Goal: Task Accomplishment & Management: Complete application form

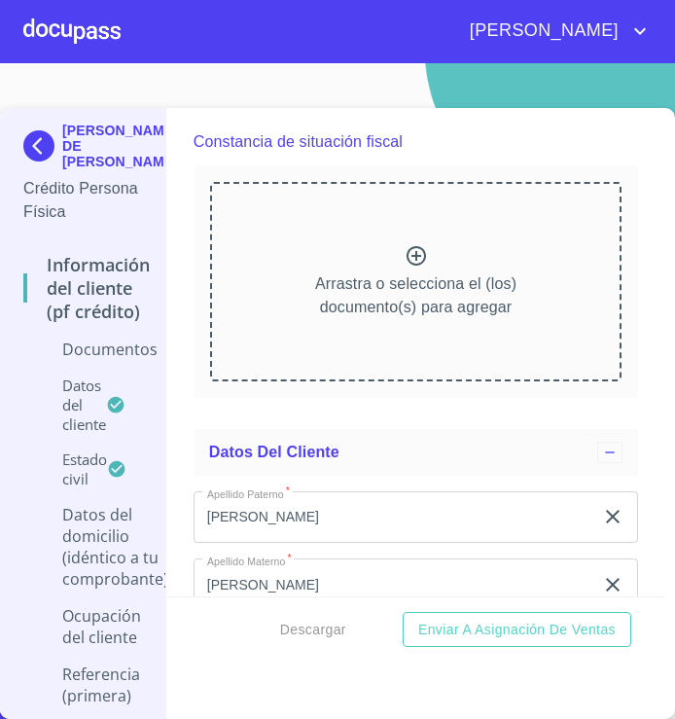
scroll to position [3799, 0]
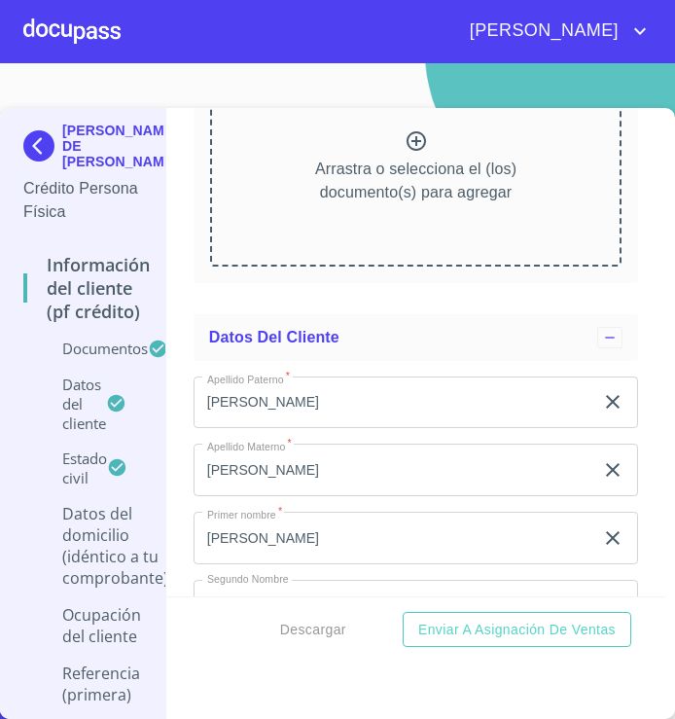
click at [645, 403] on div "Información del cliente (PF crédito) Documentos Documento de identificación   *…" at bounding box center [415, 352] width 499 height 488
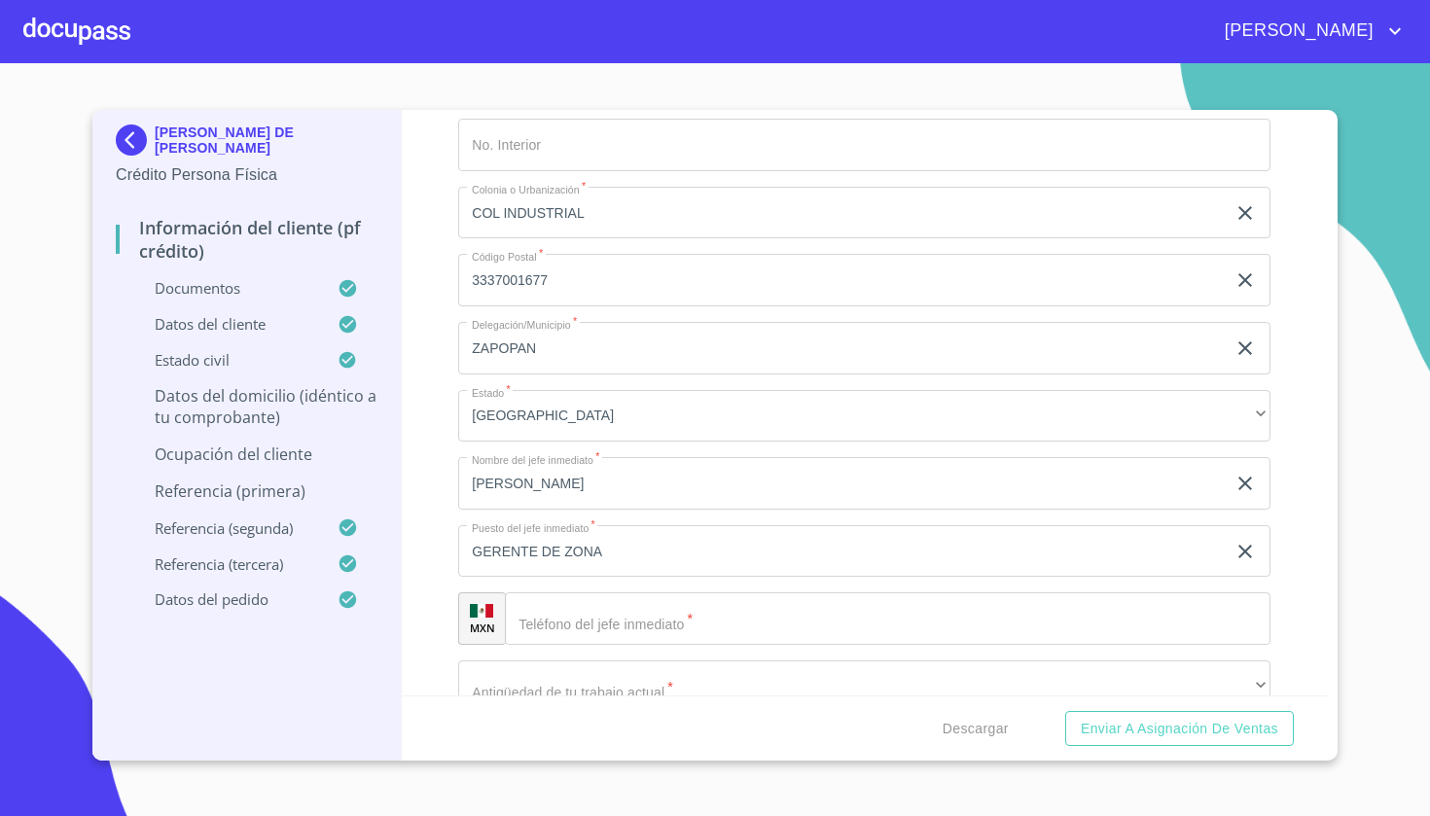
scroll to position [7435, 0]
type input "a"
type input "AND ARQ FCO [PERSON_NAME]"
type input "545"
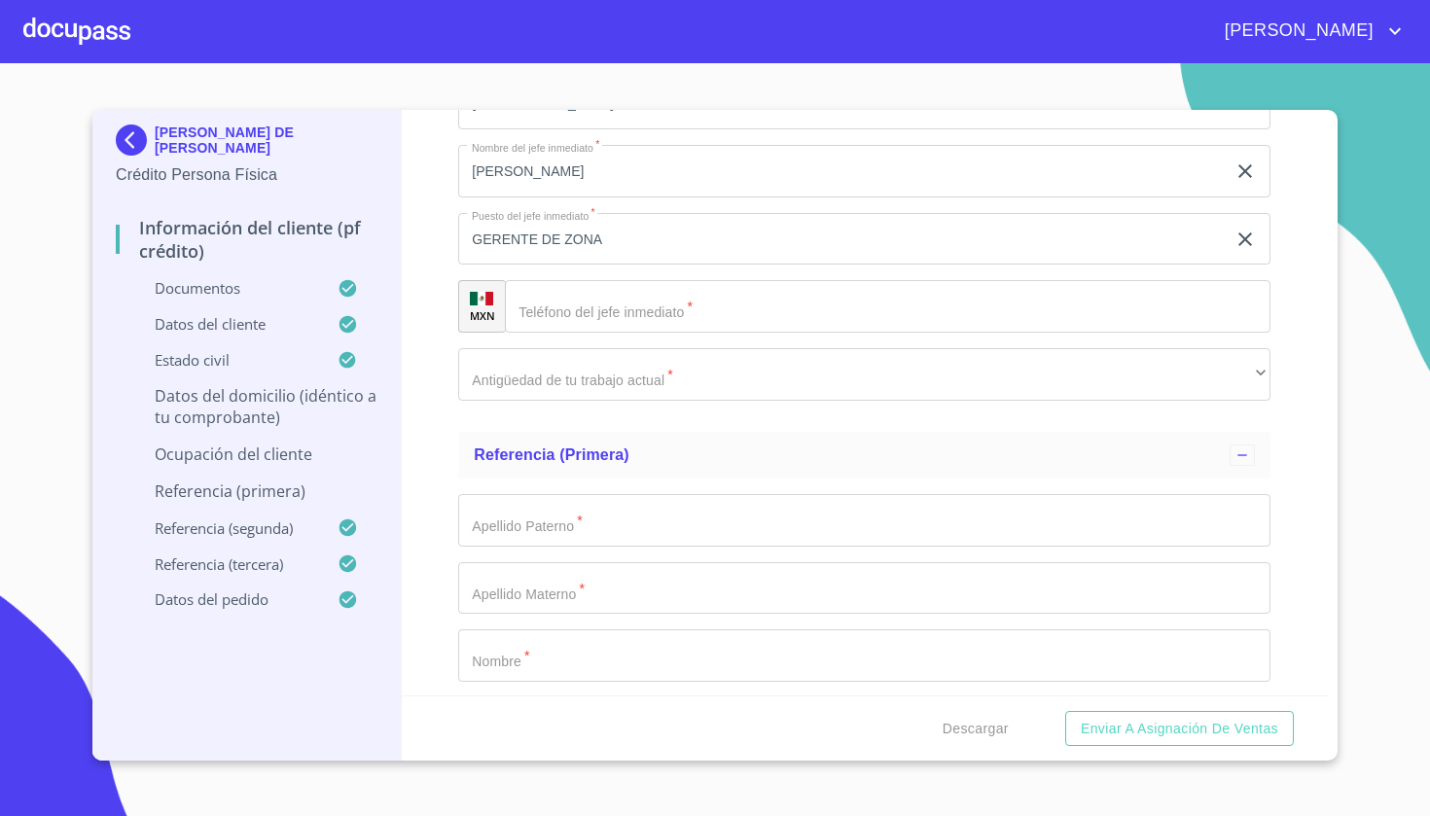
type input "LITERATURA Y [PERSON_NAME]"
type input "[GEOGRAPHIC_DATA]"
type input "TLAQUEPAQUE"
type input "MIRAVALLE"
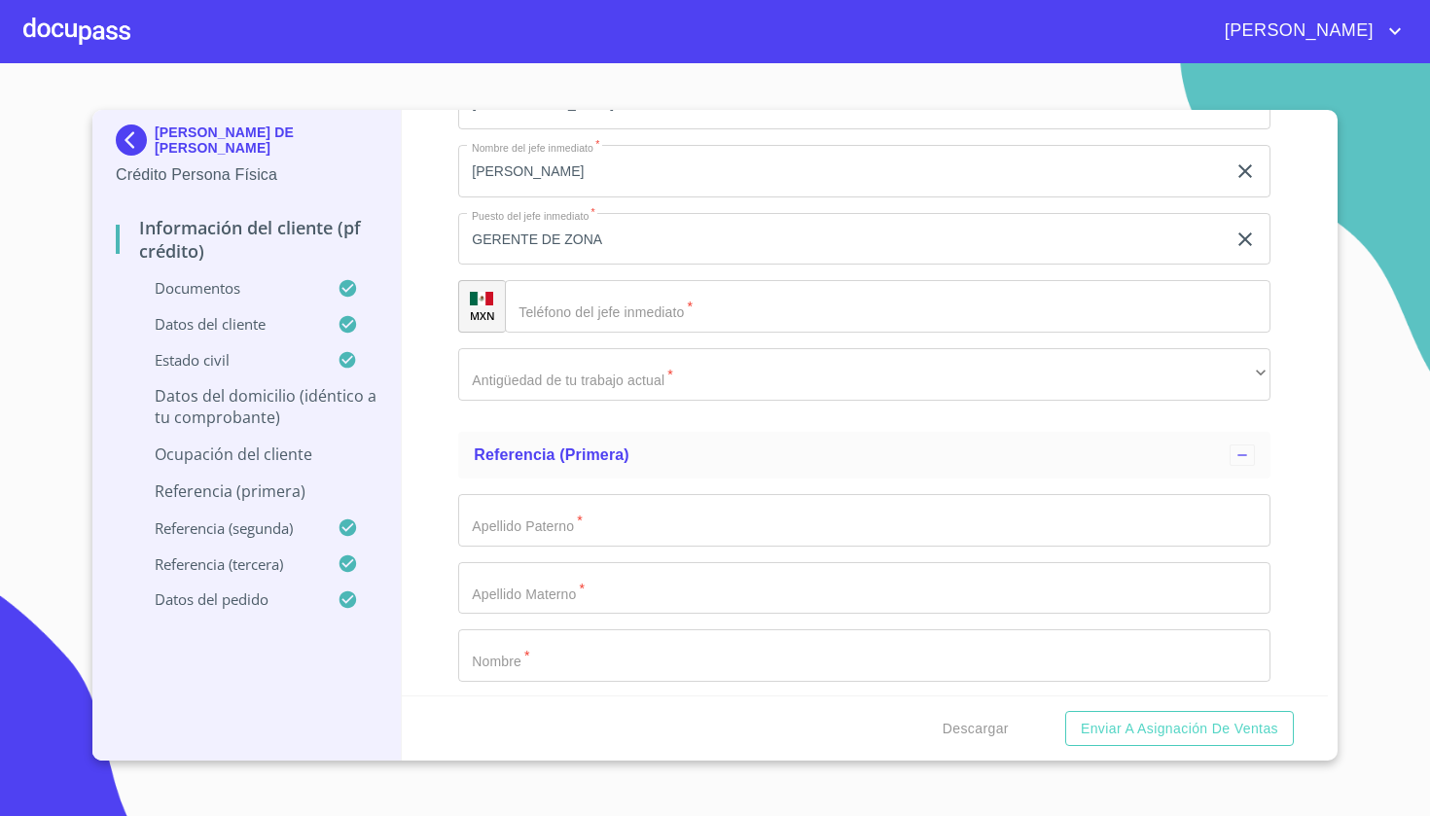
scroll to position [8083, 0]
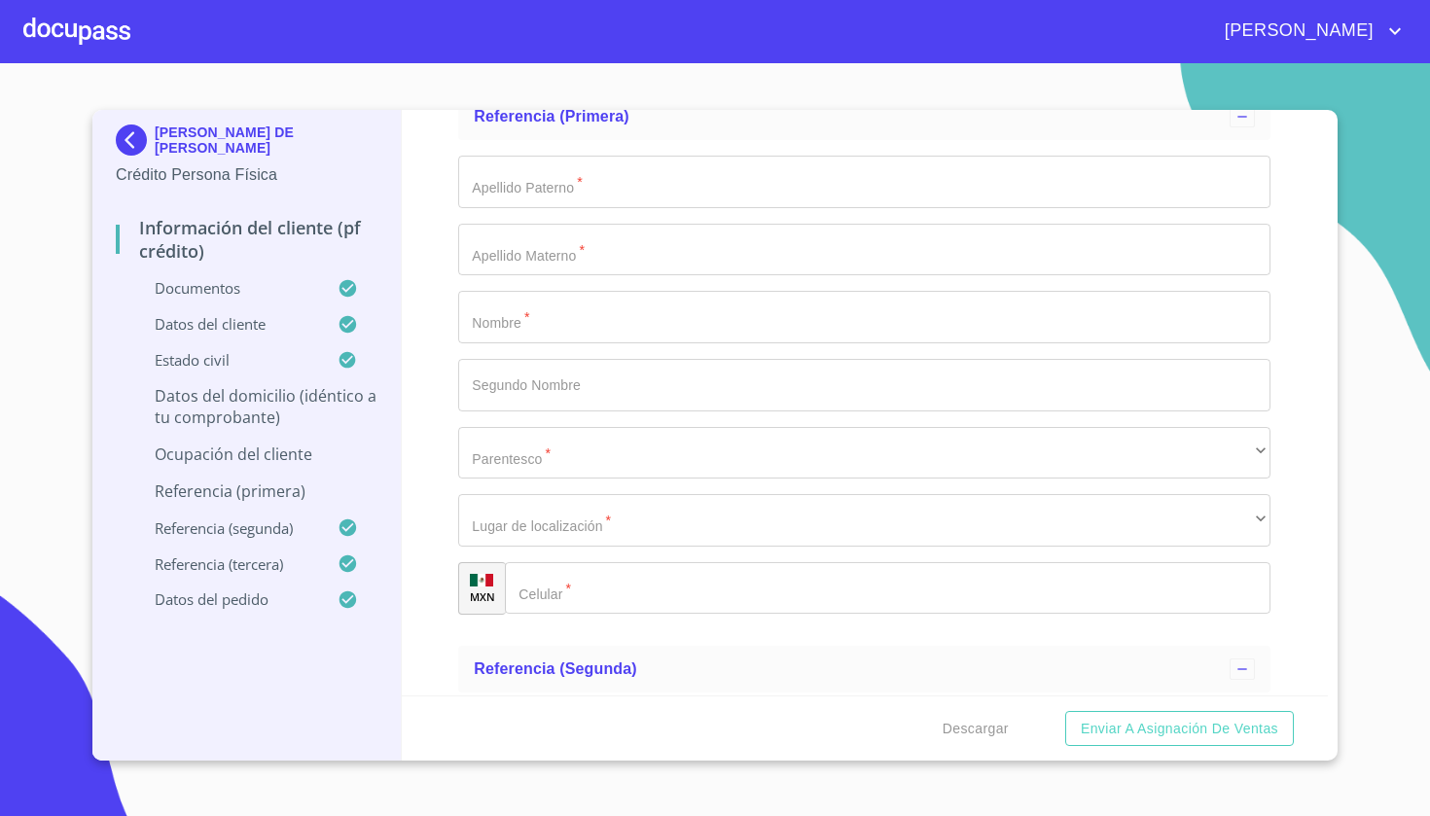
type input "44990"
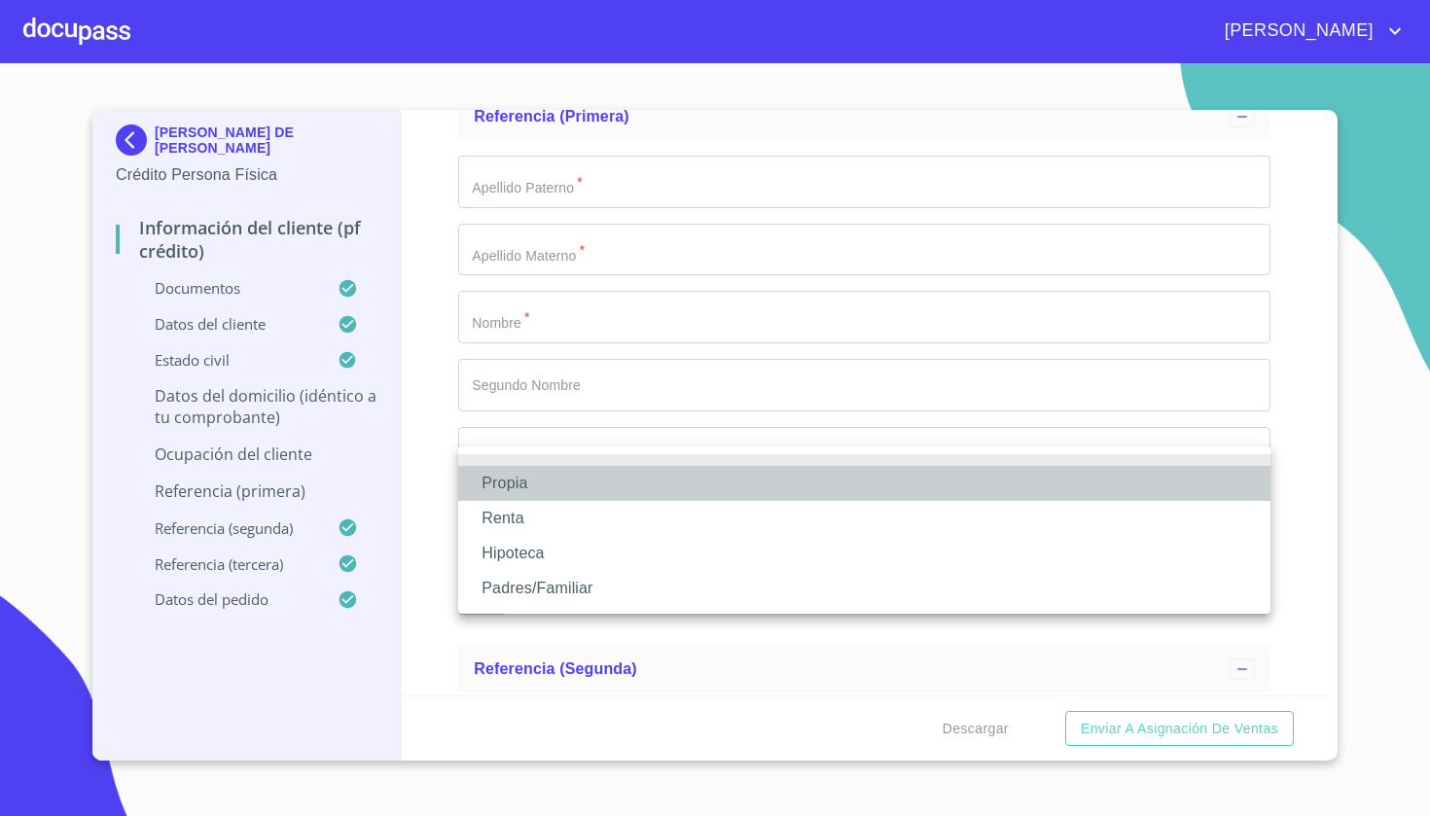
click at [657, 495] on li "Propia" at bounding box center [864, 483] width 812 height 35
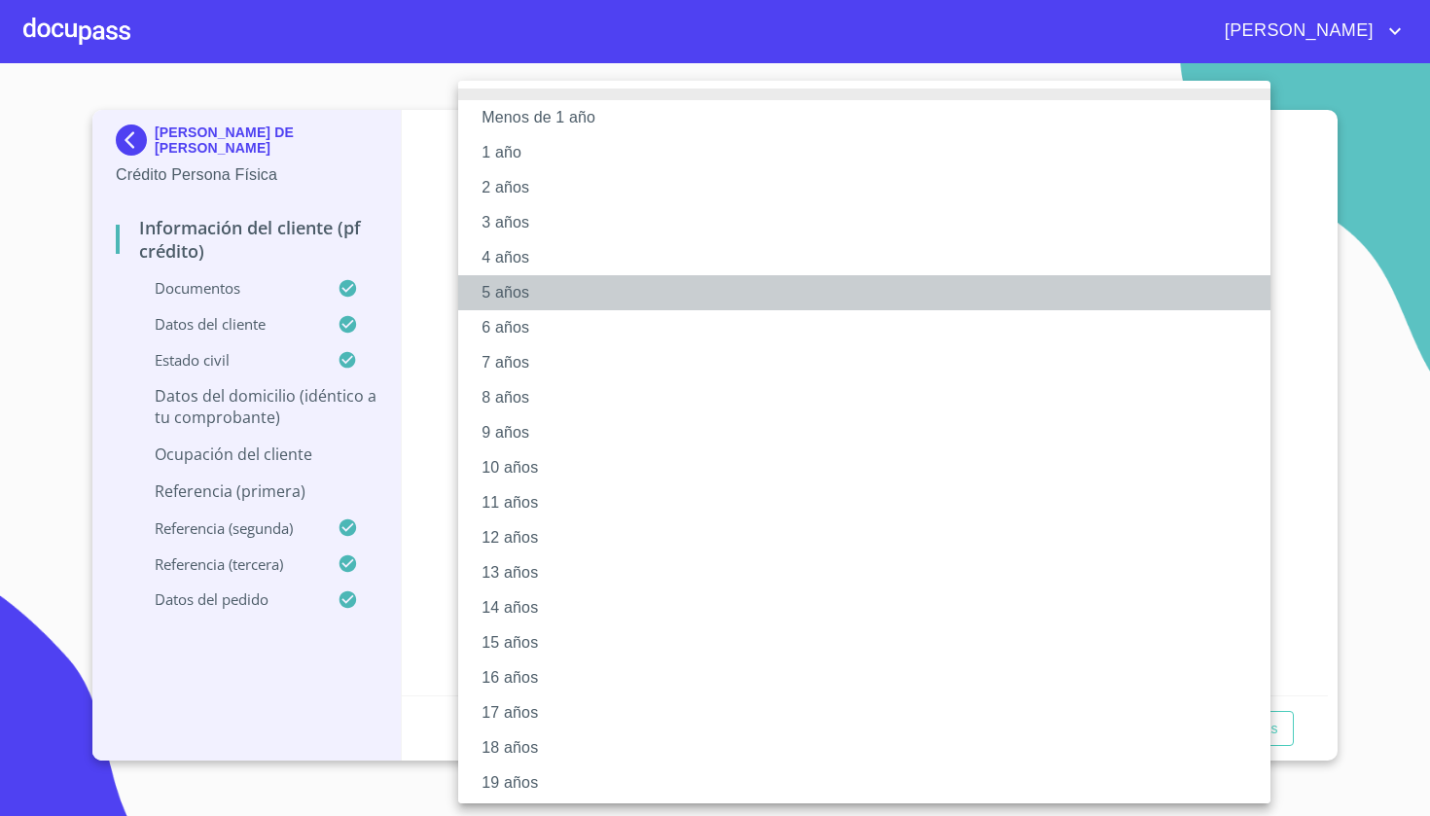
click at [525, 280] on li "5 años" at bounding box center [864, 292] width 812 height 35
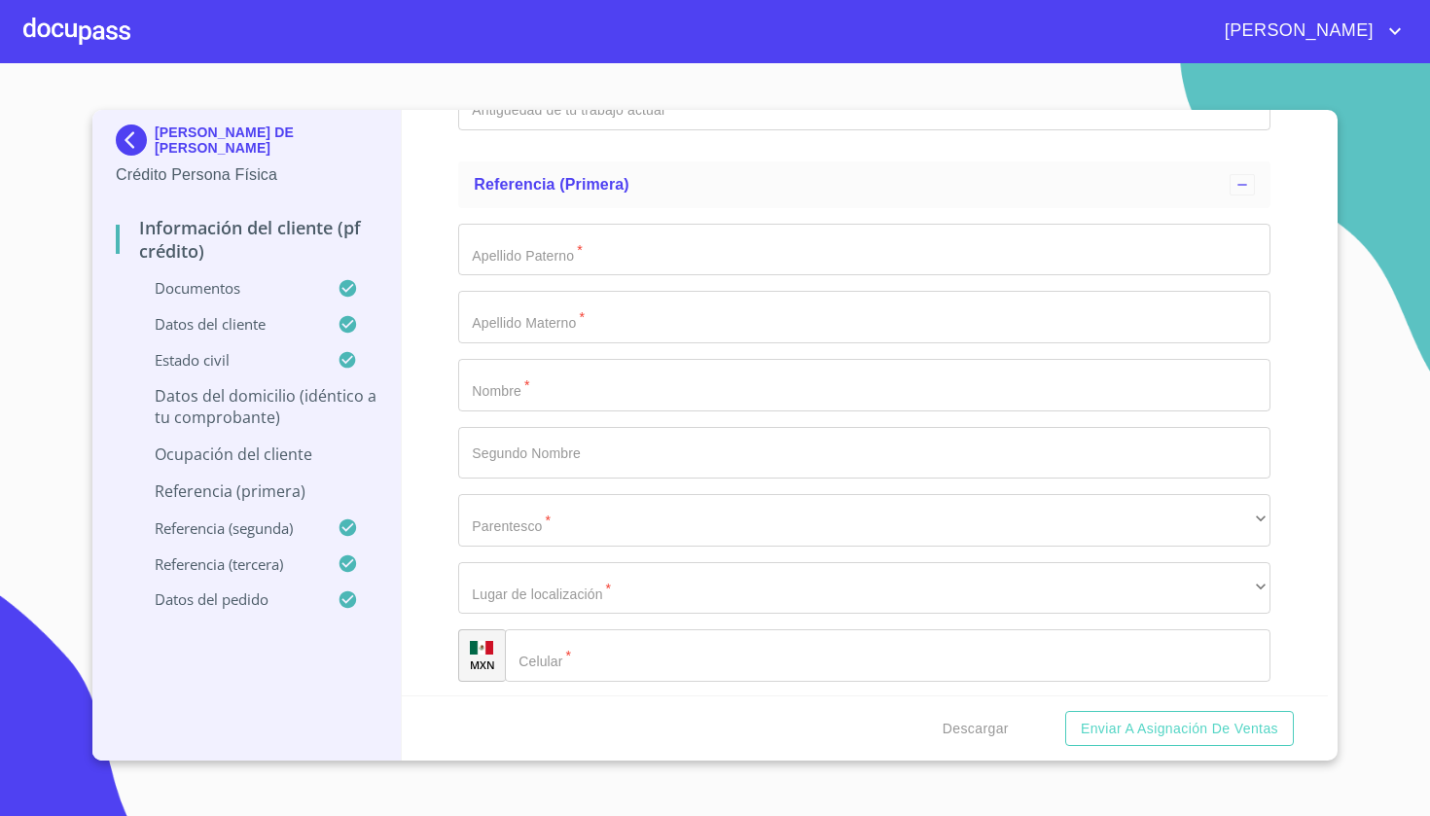
click at [445, 564] on div "Información del cliente (PF crédito) Documentos Documento de identificación   *…" at bounding box center [865, 403] width 927 height 586
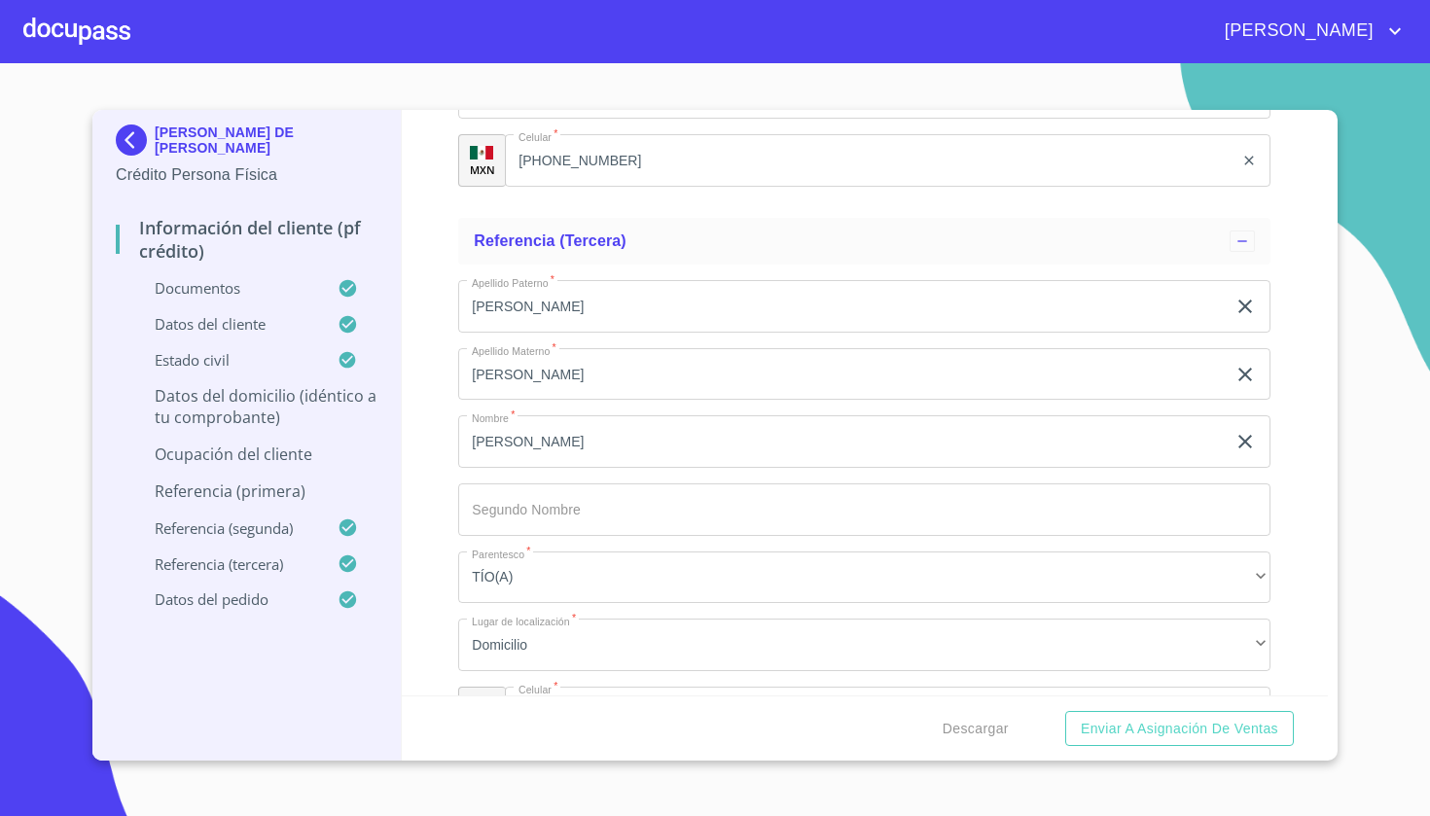
scroll to position [9133, 0]
type input "[PHONE_NUMBER]"
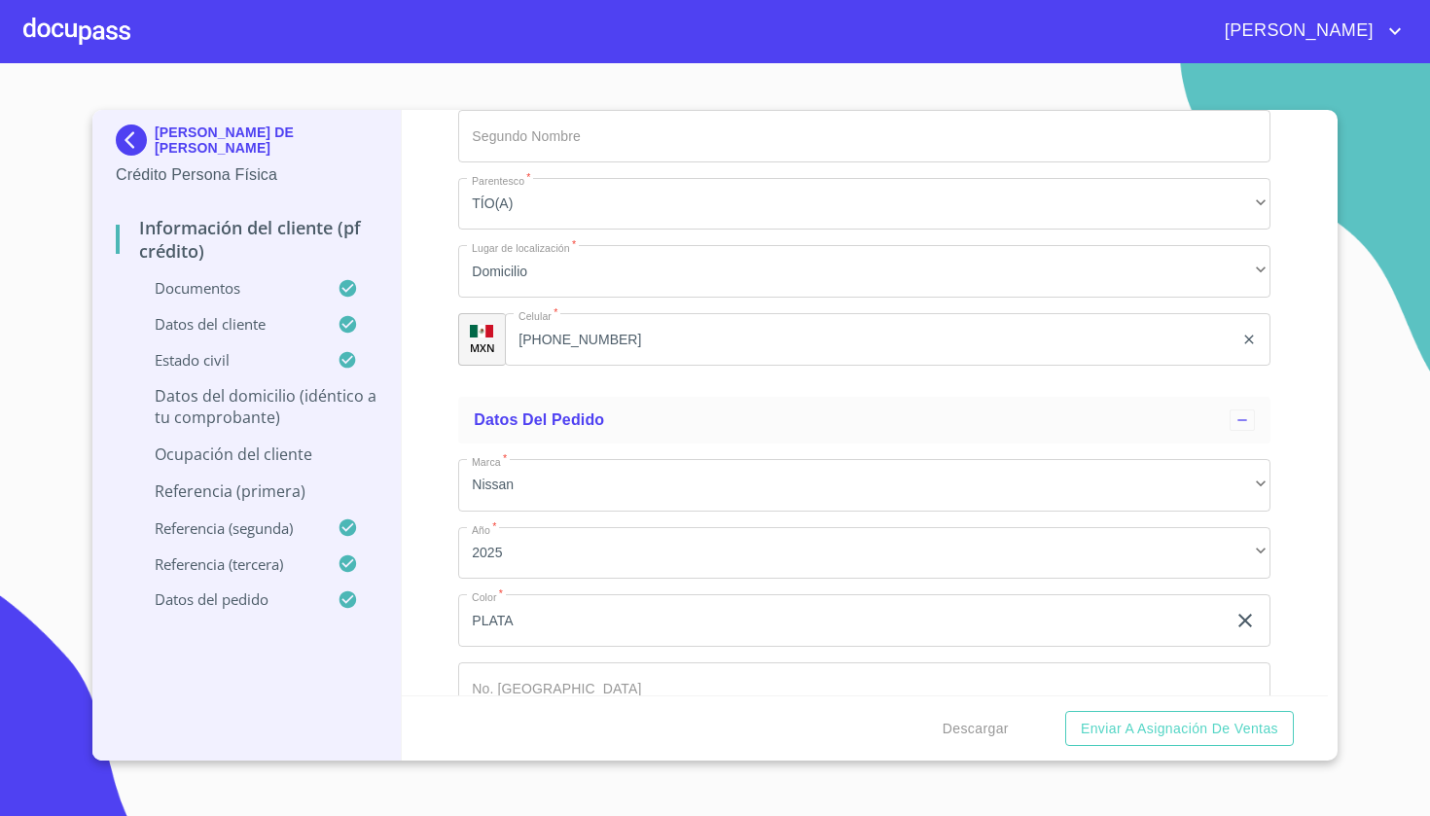
scroll to position [9504, 0]
type input "[PHONE_NUMBER]"
type input "3"
type input "44940"
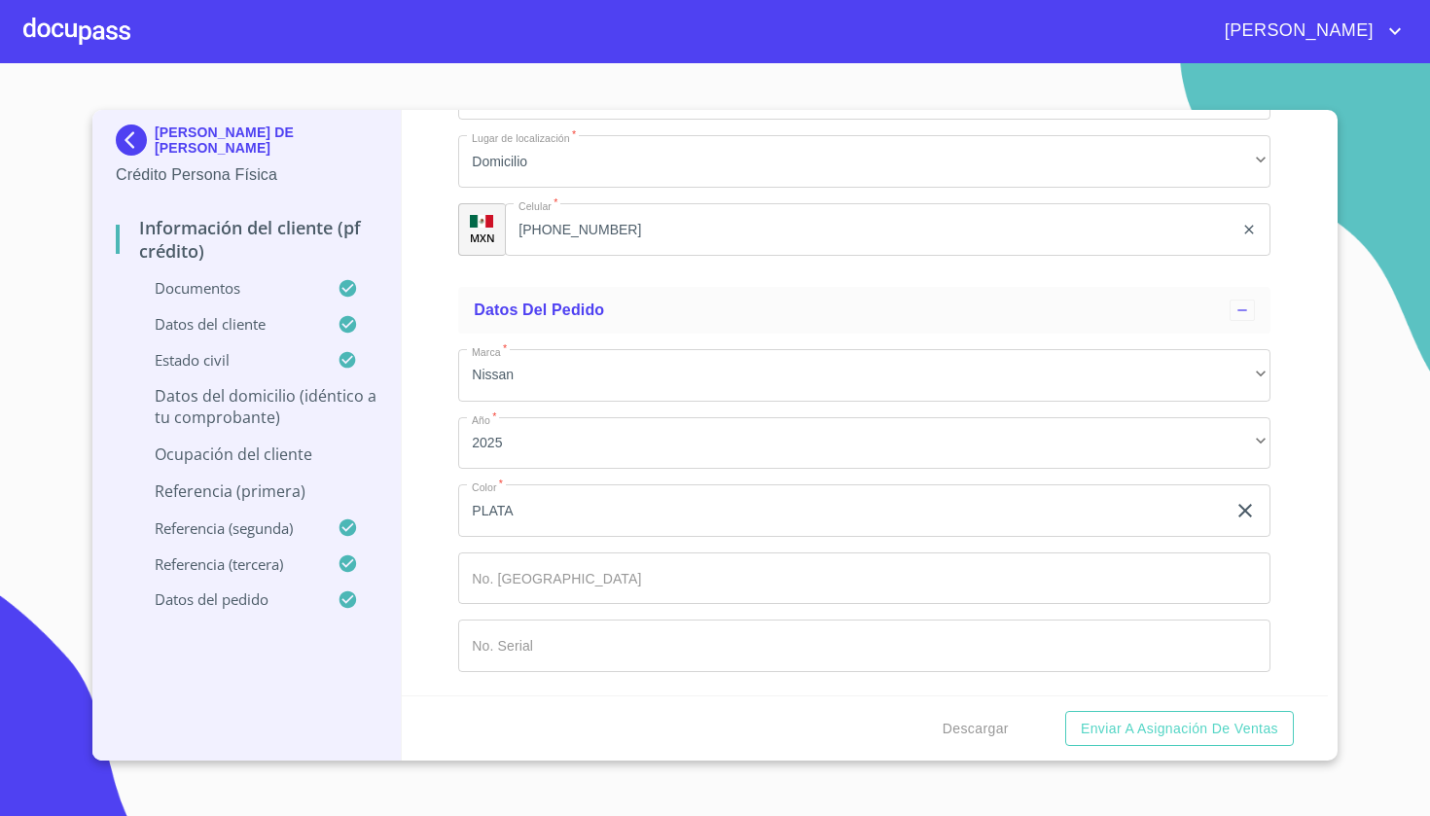
scroll to position [9725, 0]
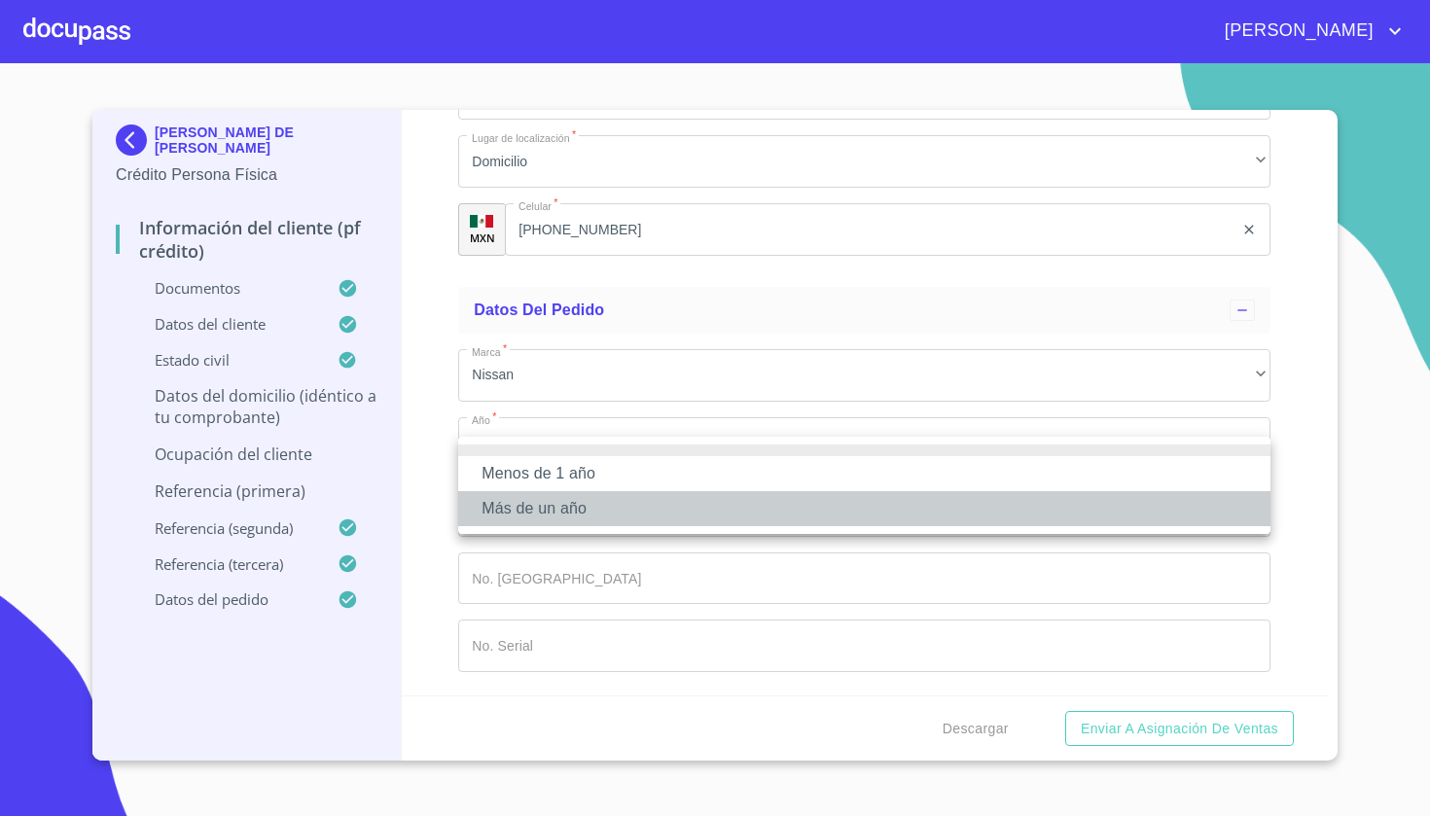
click at [532, 498] on li "Más de un año" at bounding box center [864, 508] width 812 height 35
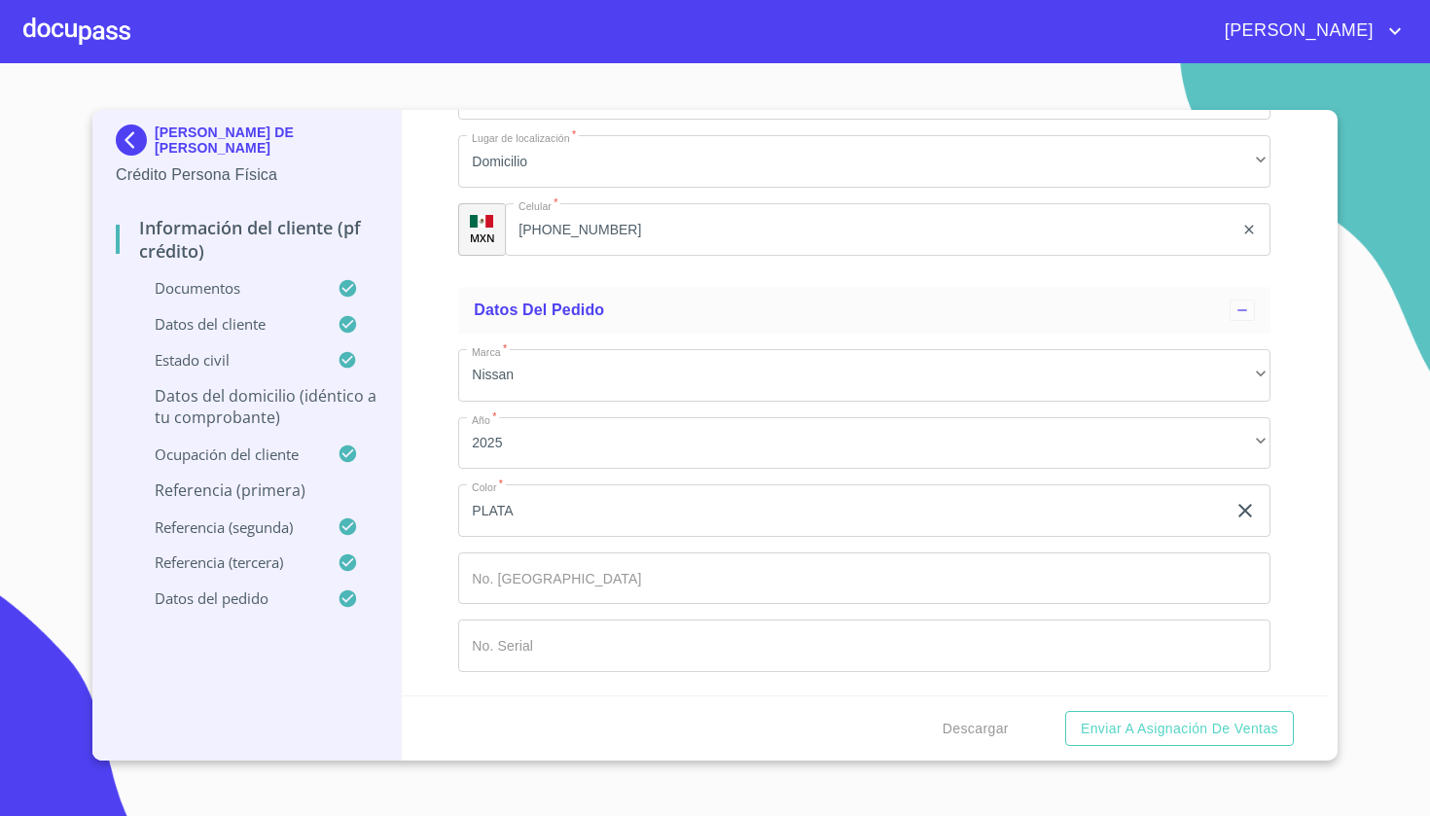
scroll to position [9846, 0]
type input "PULIDO"
type input "CASTELLANOS"
type input "ROGELIO"
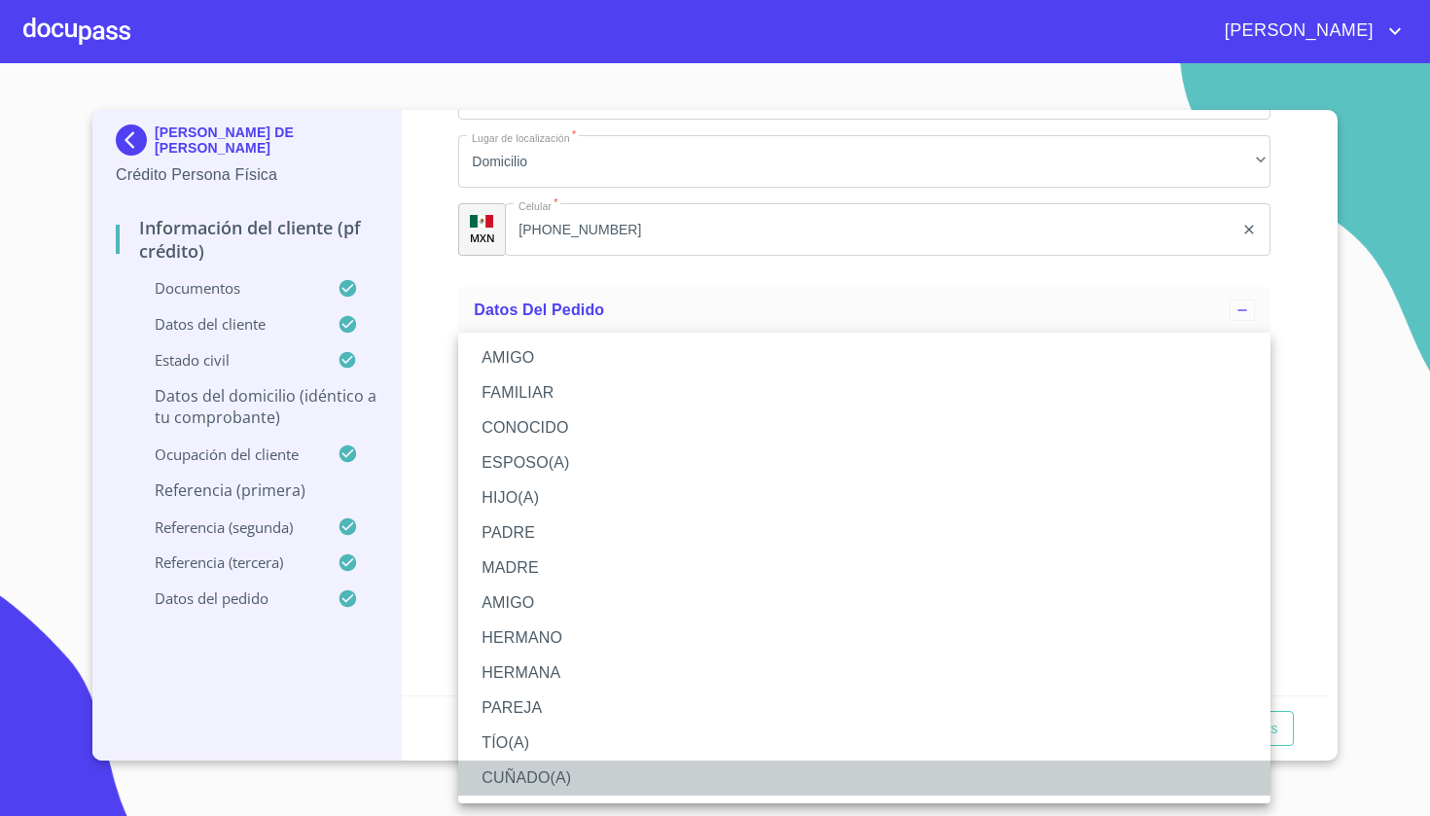
click at [523, 718] on li "CUÑADO(A)" at bounding box center [864, 778] width 812 height 35
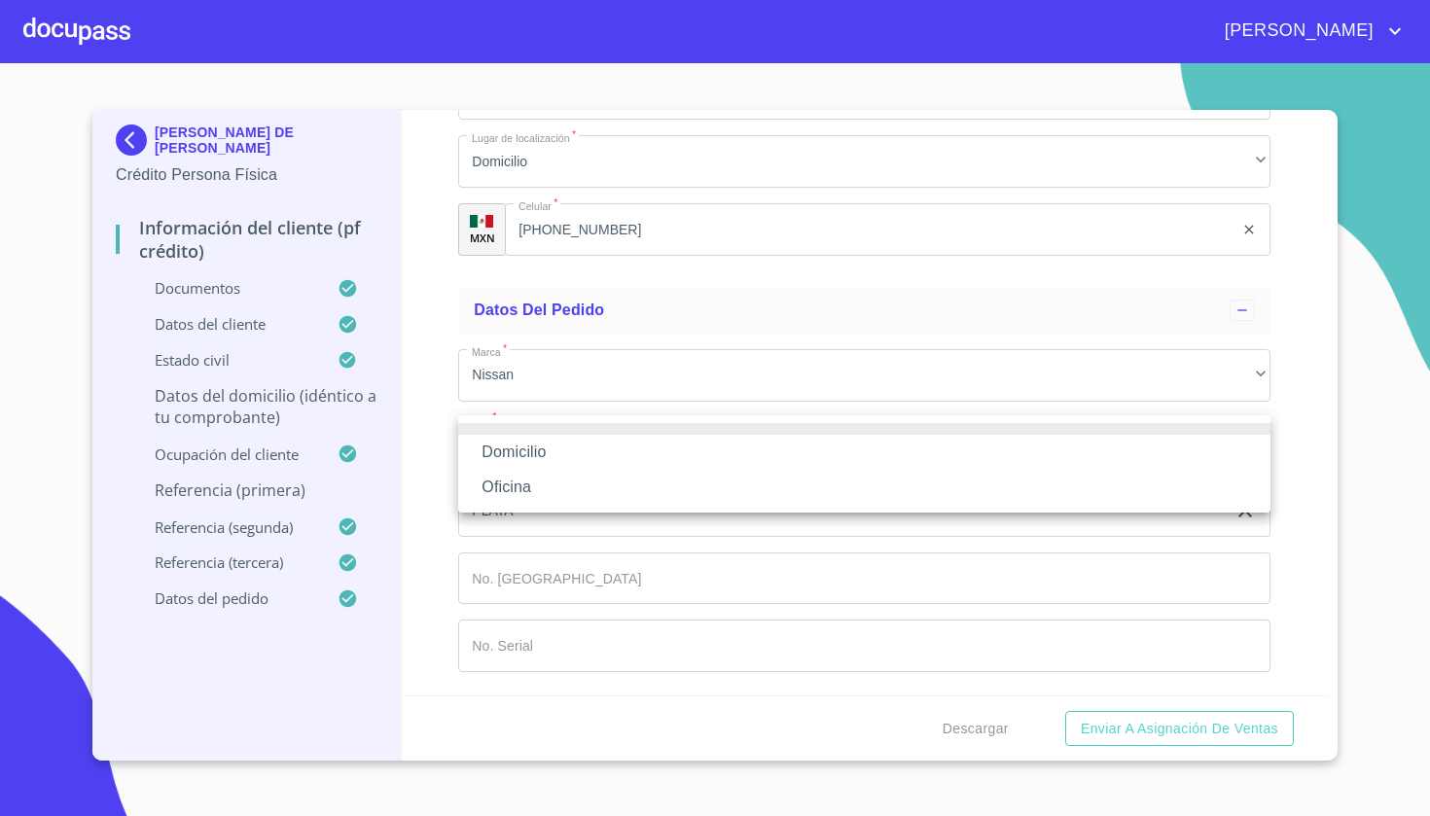
click at [571, 450] on li "Domicilio" at bounding box center [864, 452] width 812 height 35
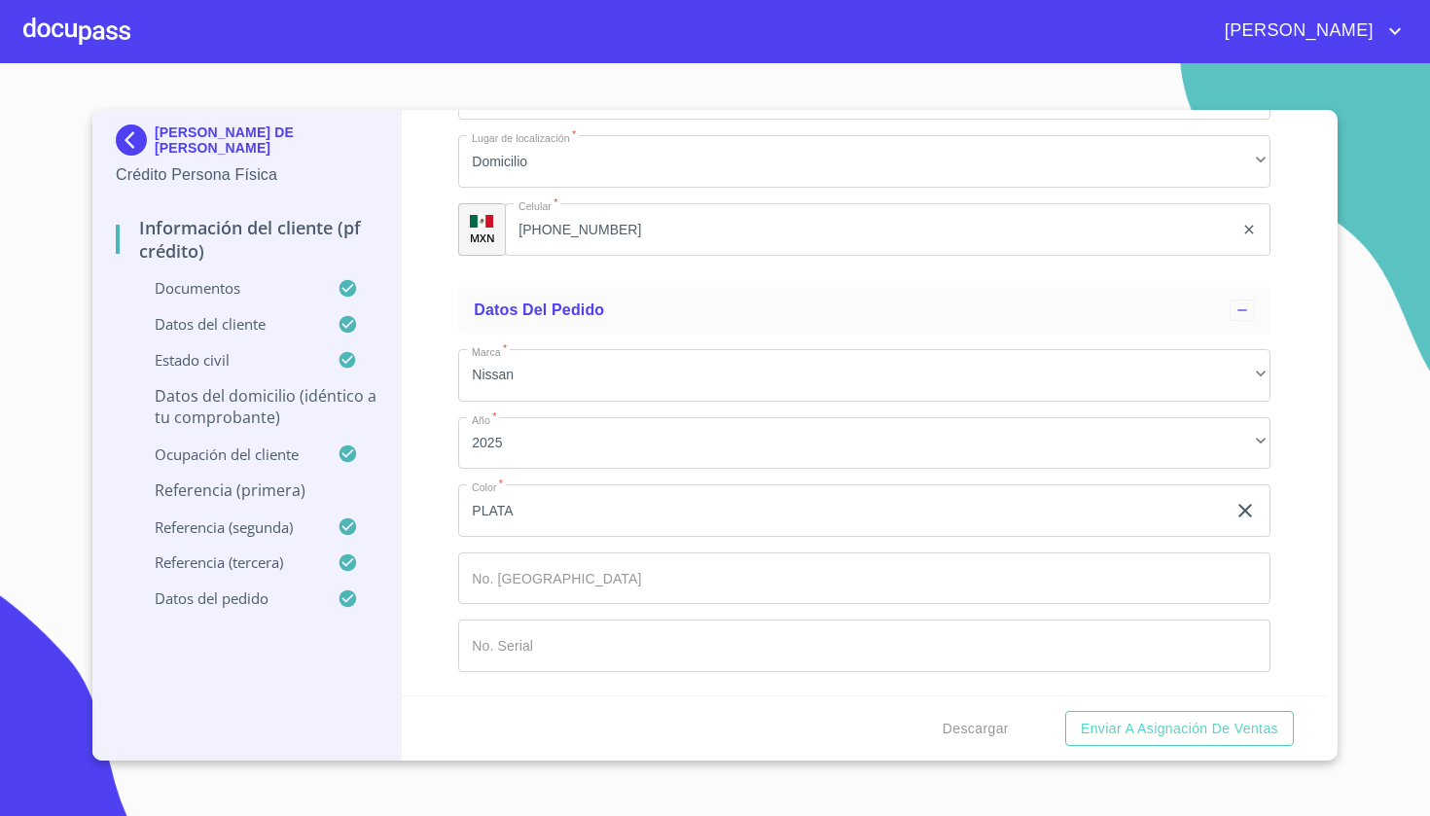
type input "[PHONE_NUMBER]"
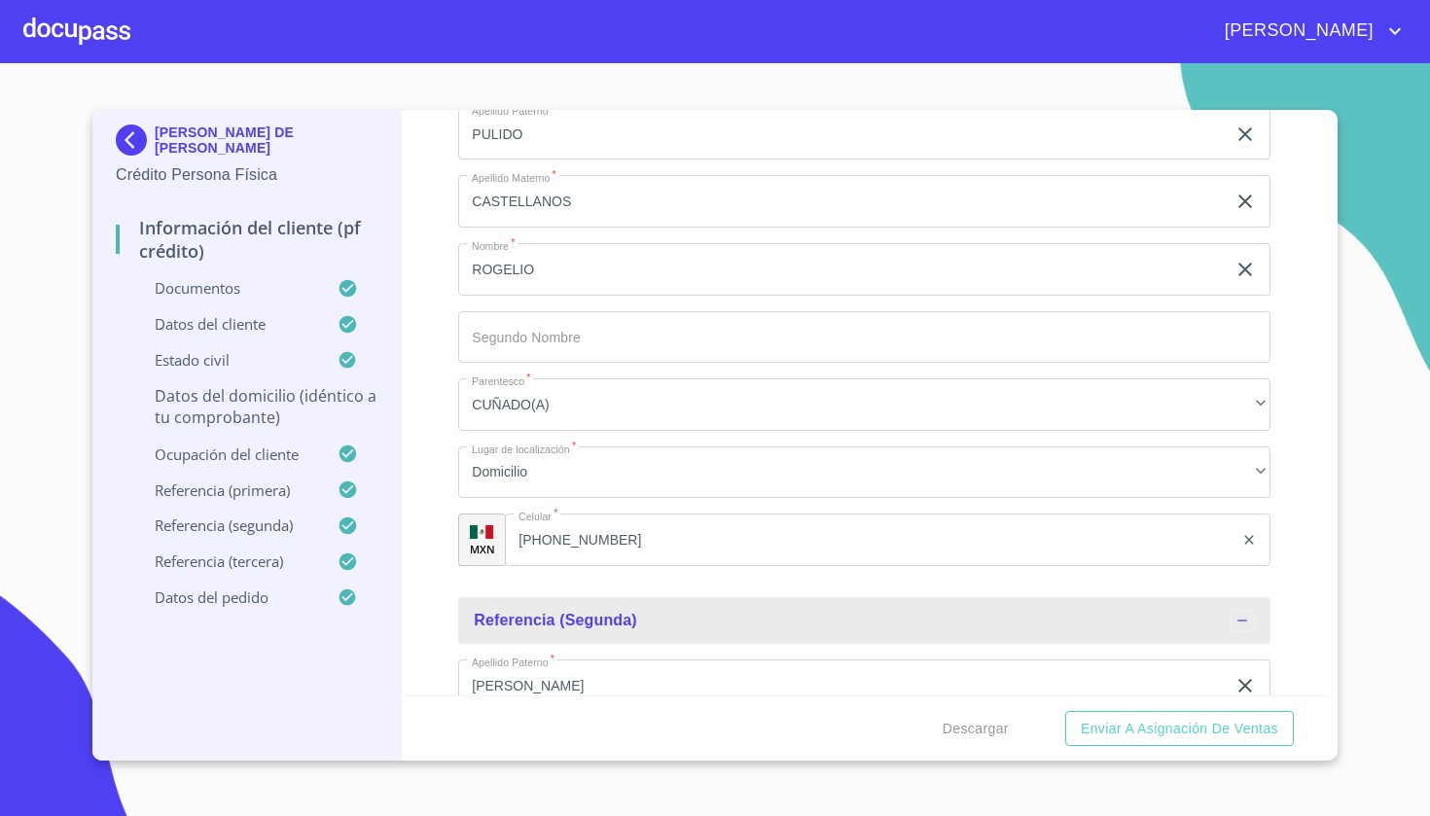
scroll to position [8201, 0]
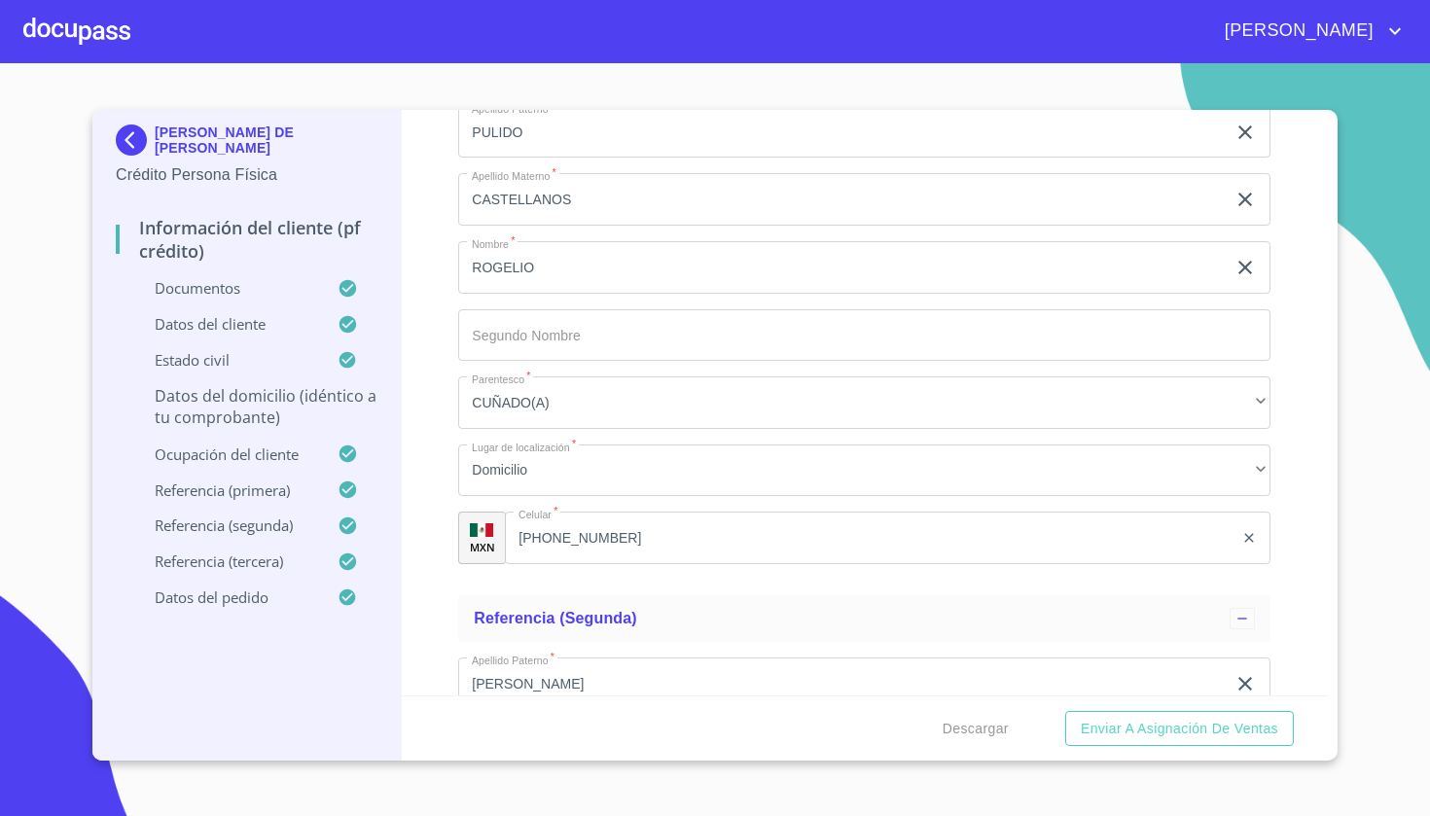
type input "$2,500,000"
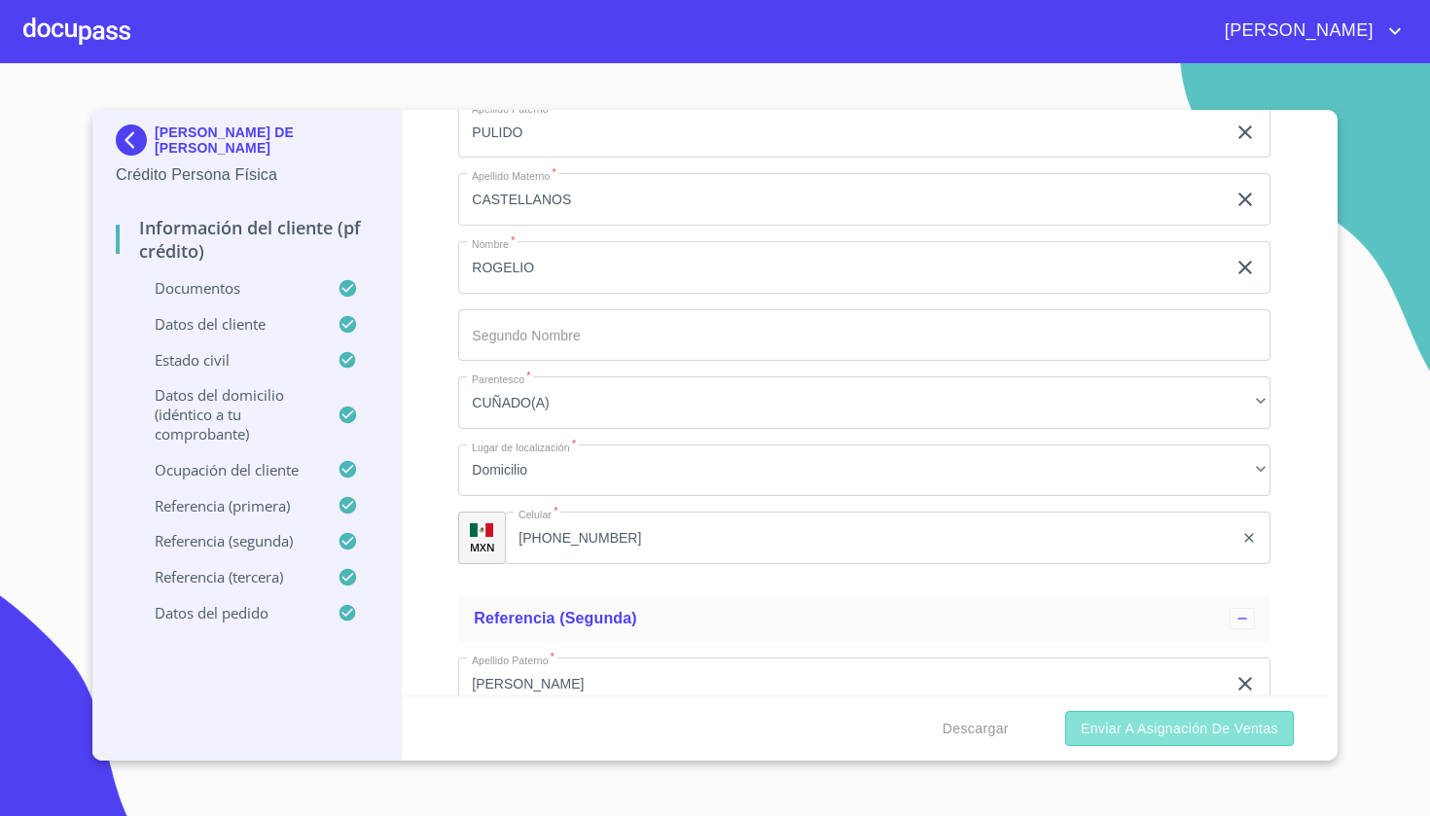
click at [674, 718] on span "Enviar a Asignación de Ventas" at bounding box center [1179, 729] width 197 height 24
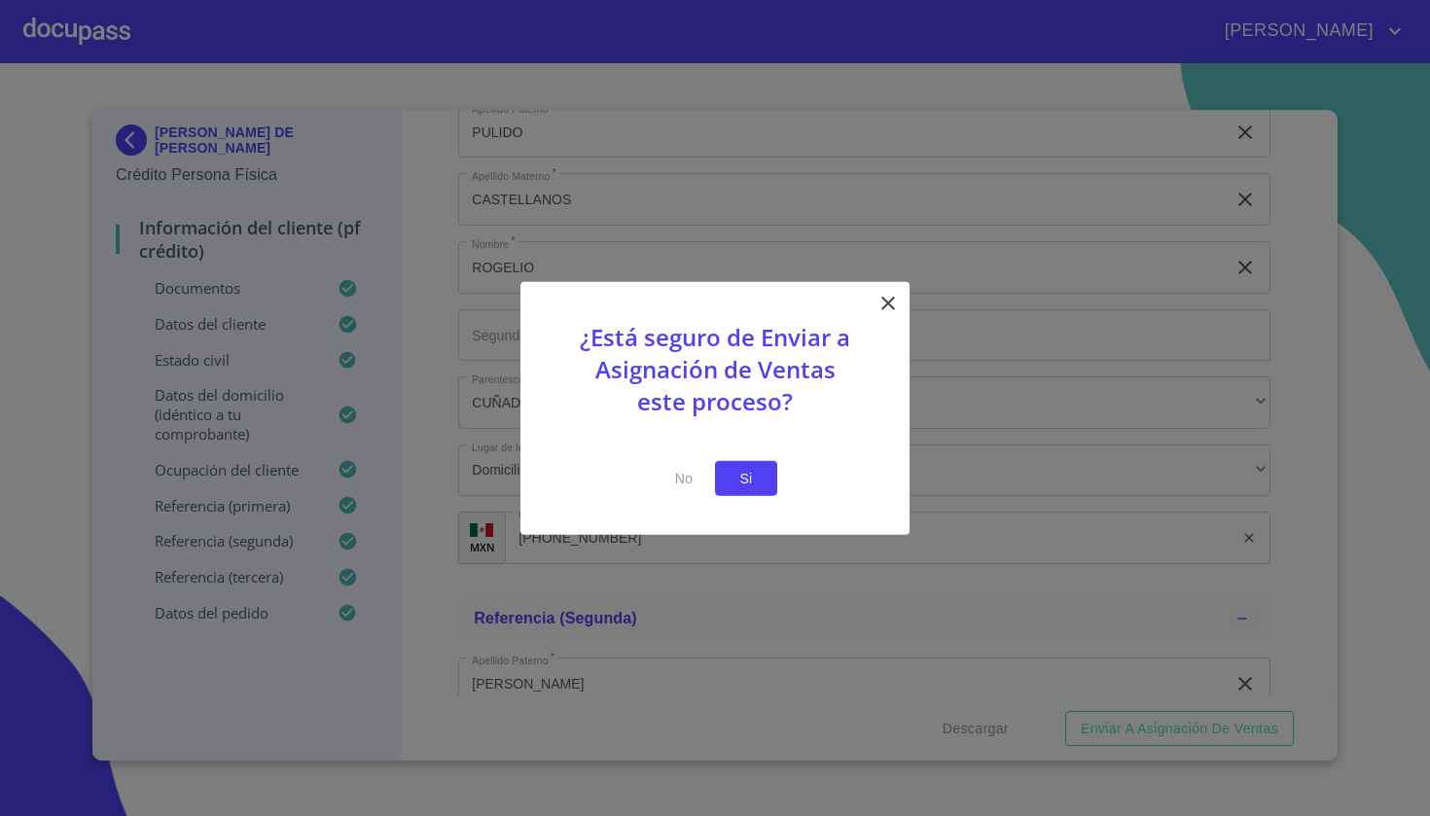
click at [674, 478] on span "Si" at bounding box center [746, 478] width 31 height 24
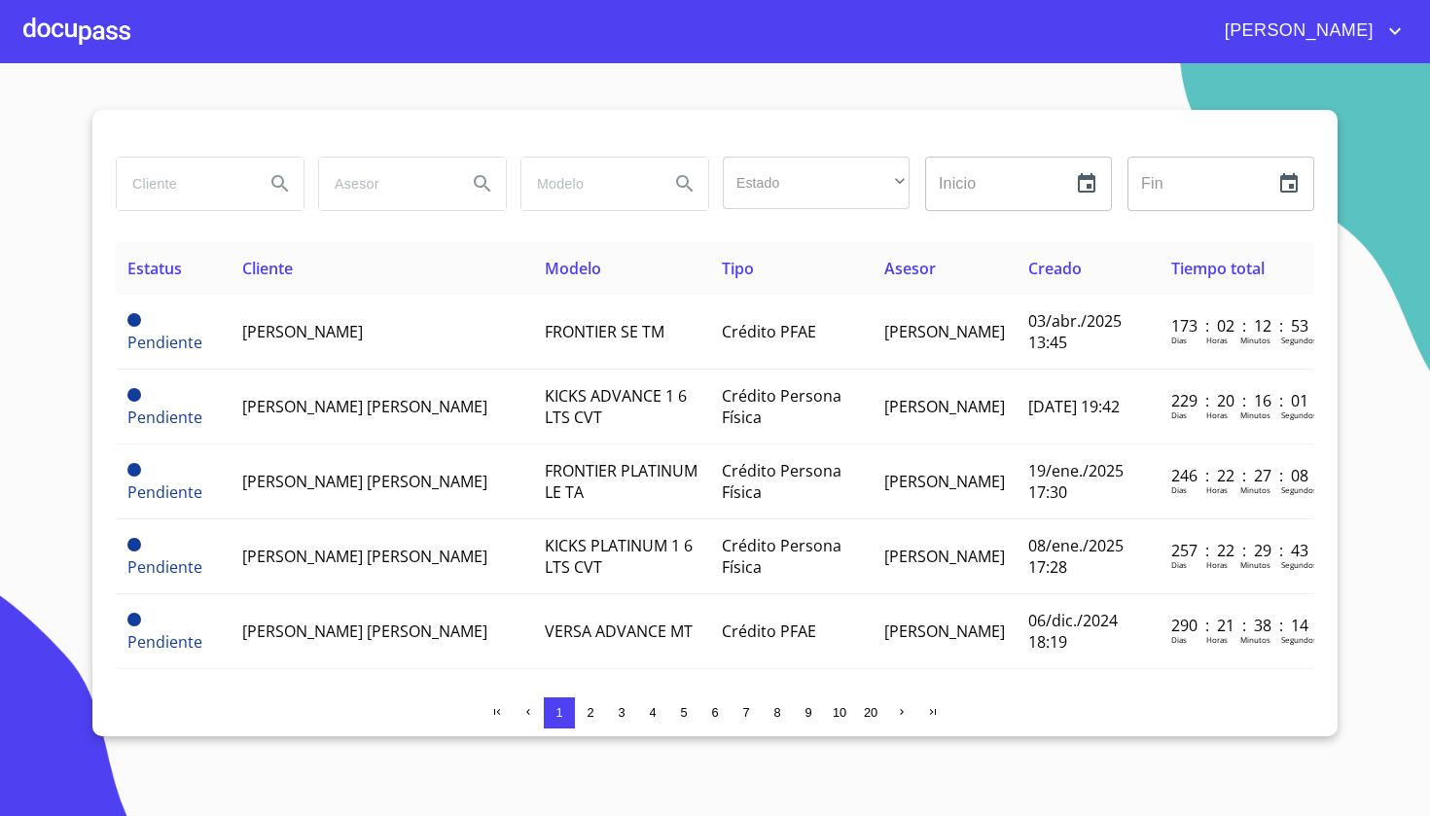
click at [234, 196] on input "search" at bounding box center [183, 184] width 132 height 53
type input "[PERSON_NAME]"
click at [284, 180] on icon "Search" at bounding box center [279, 183] width 23 height 23
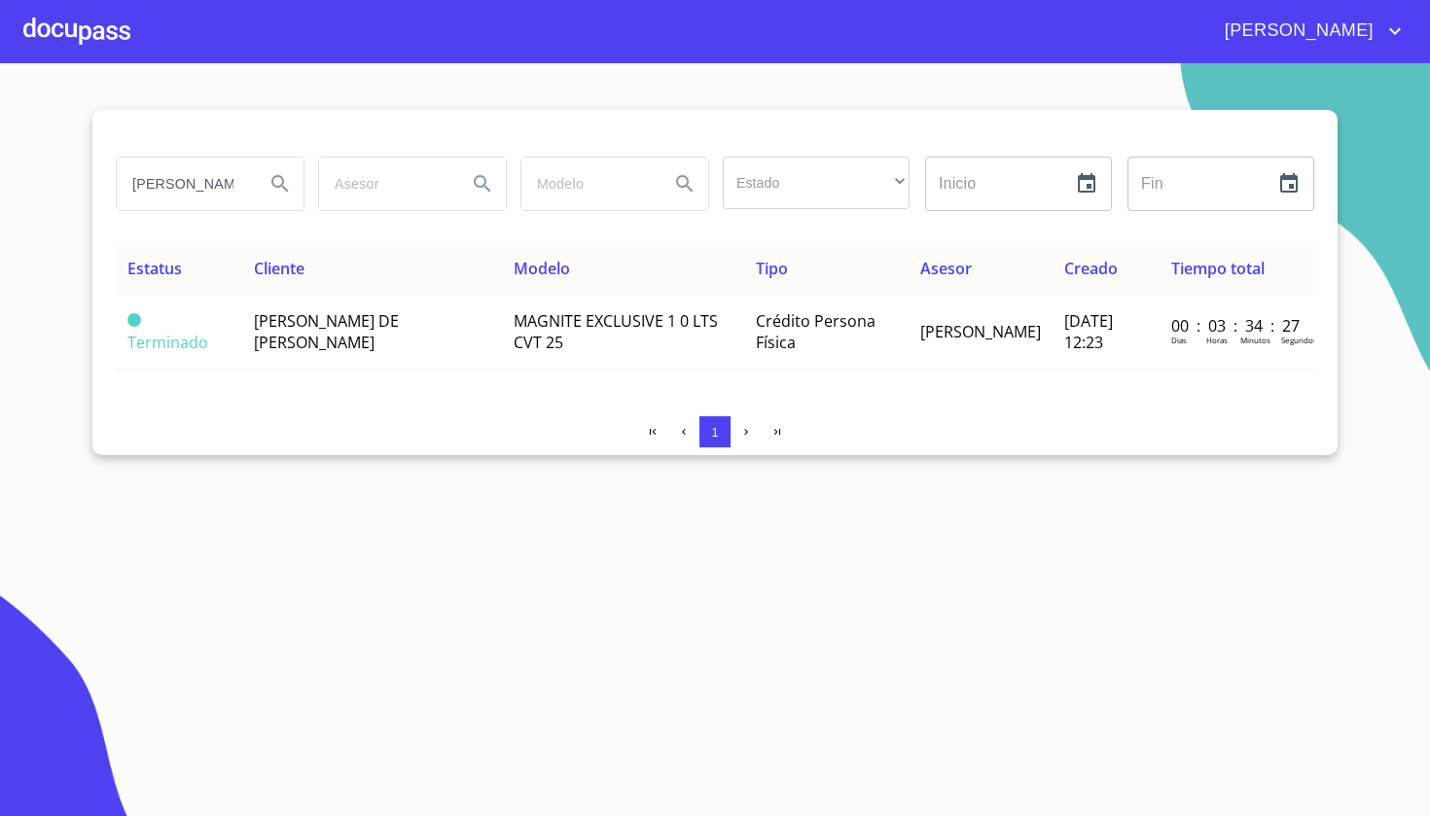
click at [360, 338] on td "[PERSON_NAME] DE [PERSON_NAME]" at bounding box center [372, 332] width 261 height 75
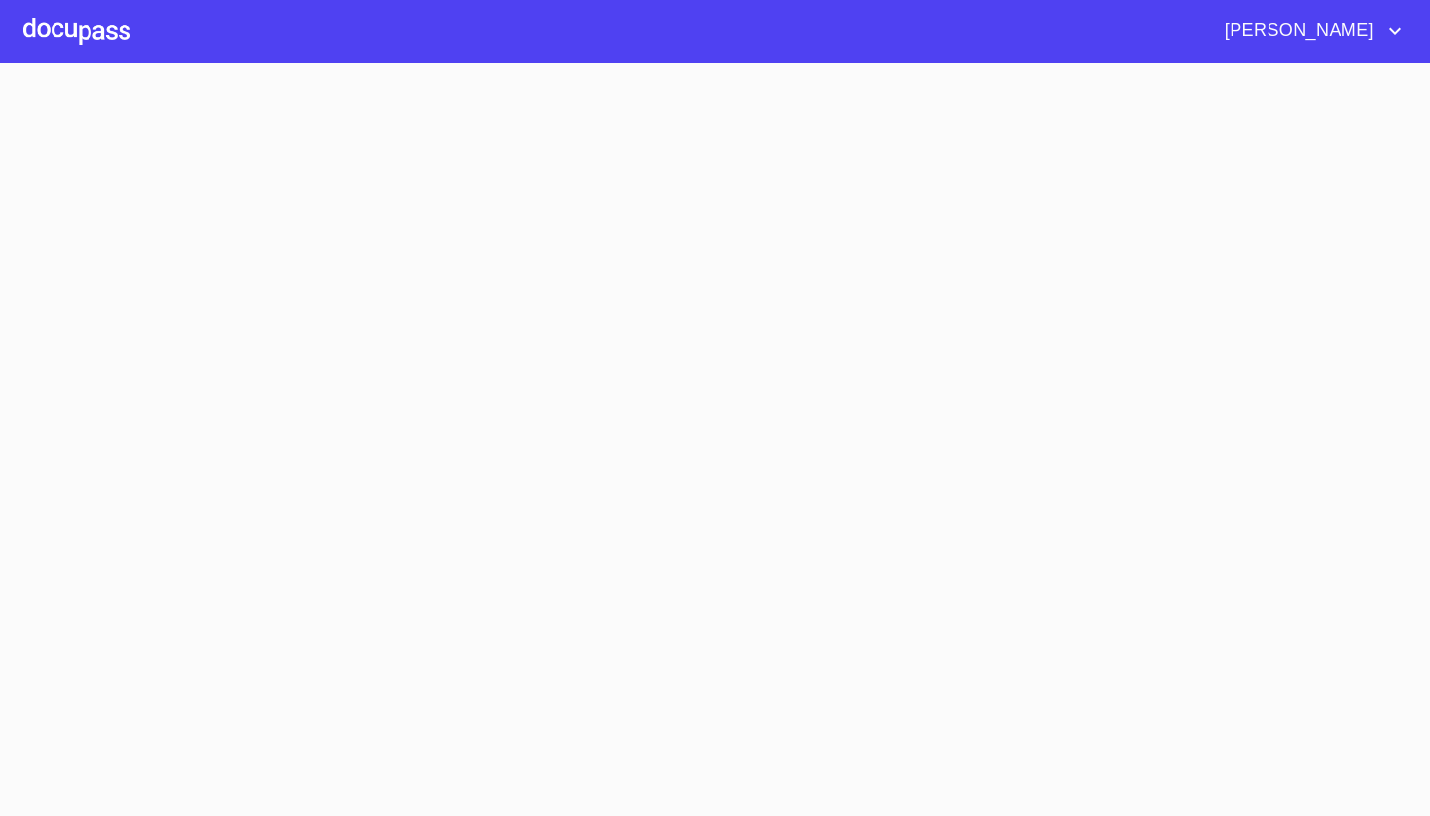
click at [360, 337] on section at bounding box center [715, 439] width 1430 height 753
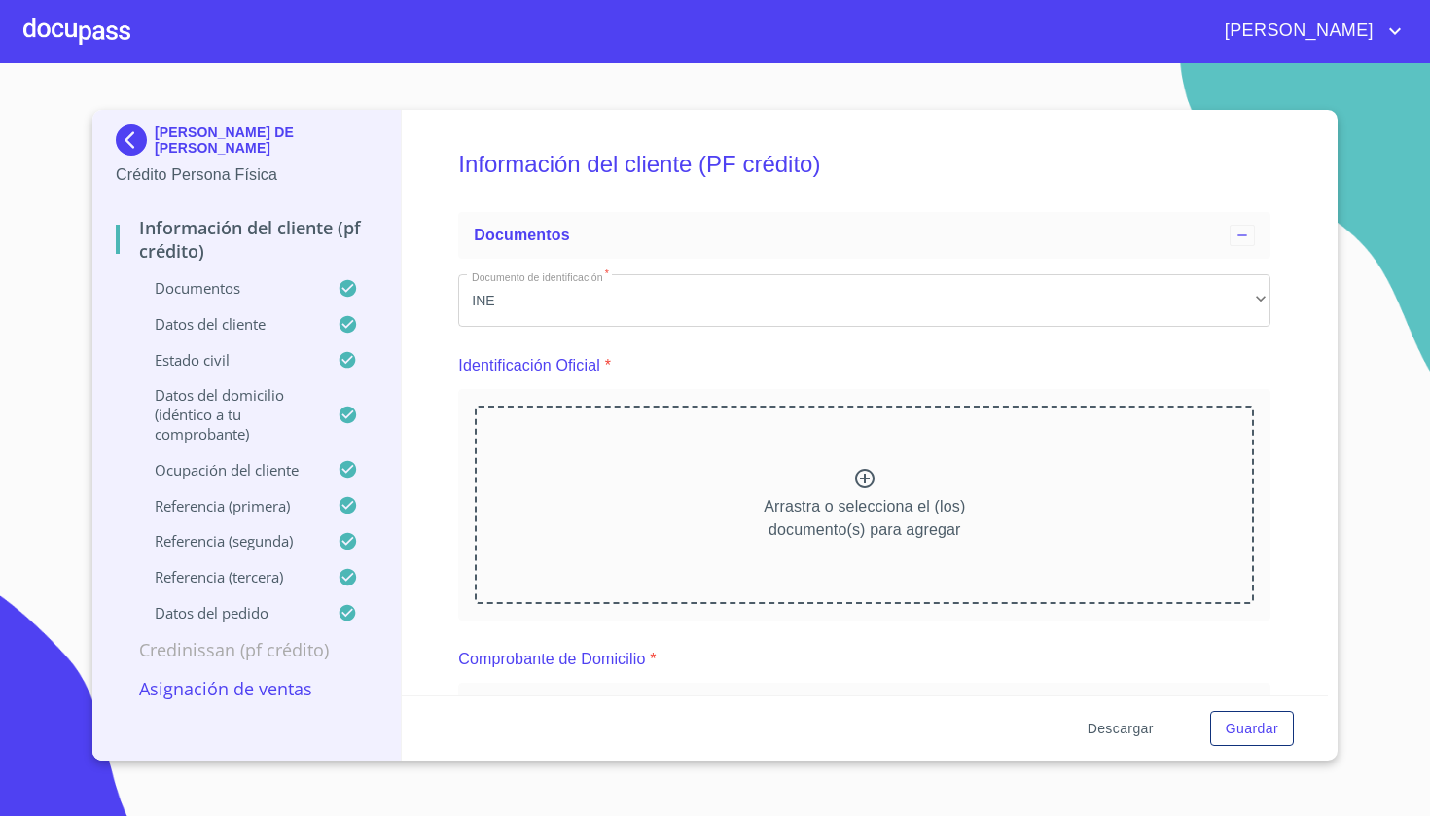
click at [674, 718] on span "Descargar" at bounding box center [1121, 729] width 66 height 24
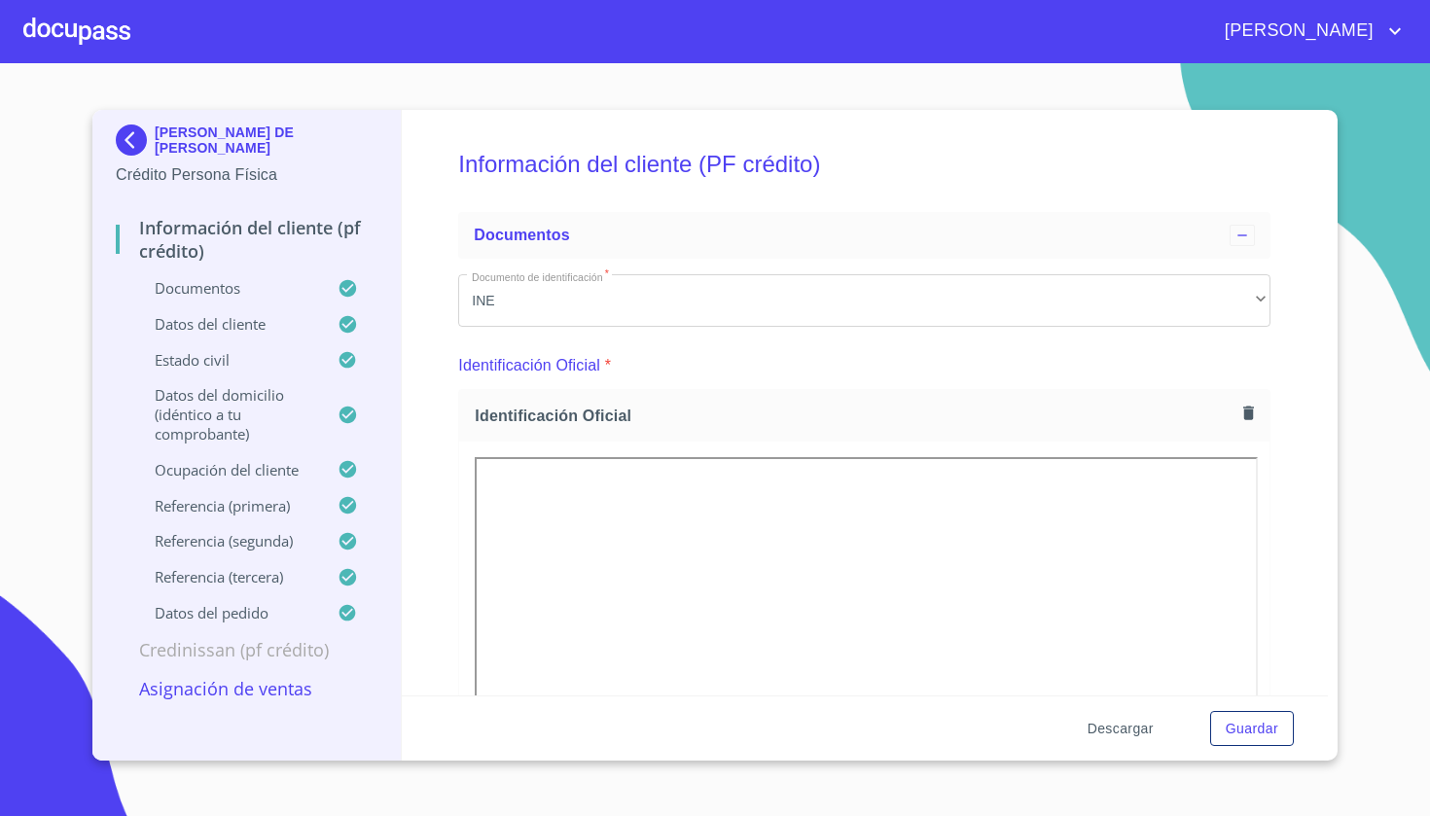
click at [674, 718] on span "Descargar" at bounding box center [1121, 729] width 66 height 24
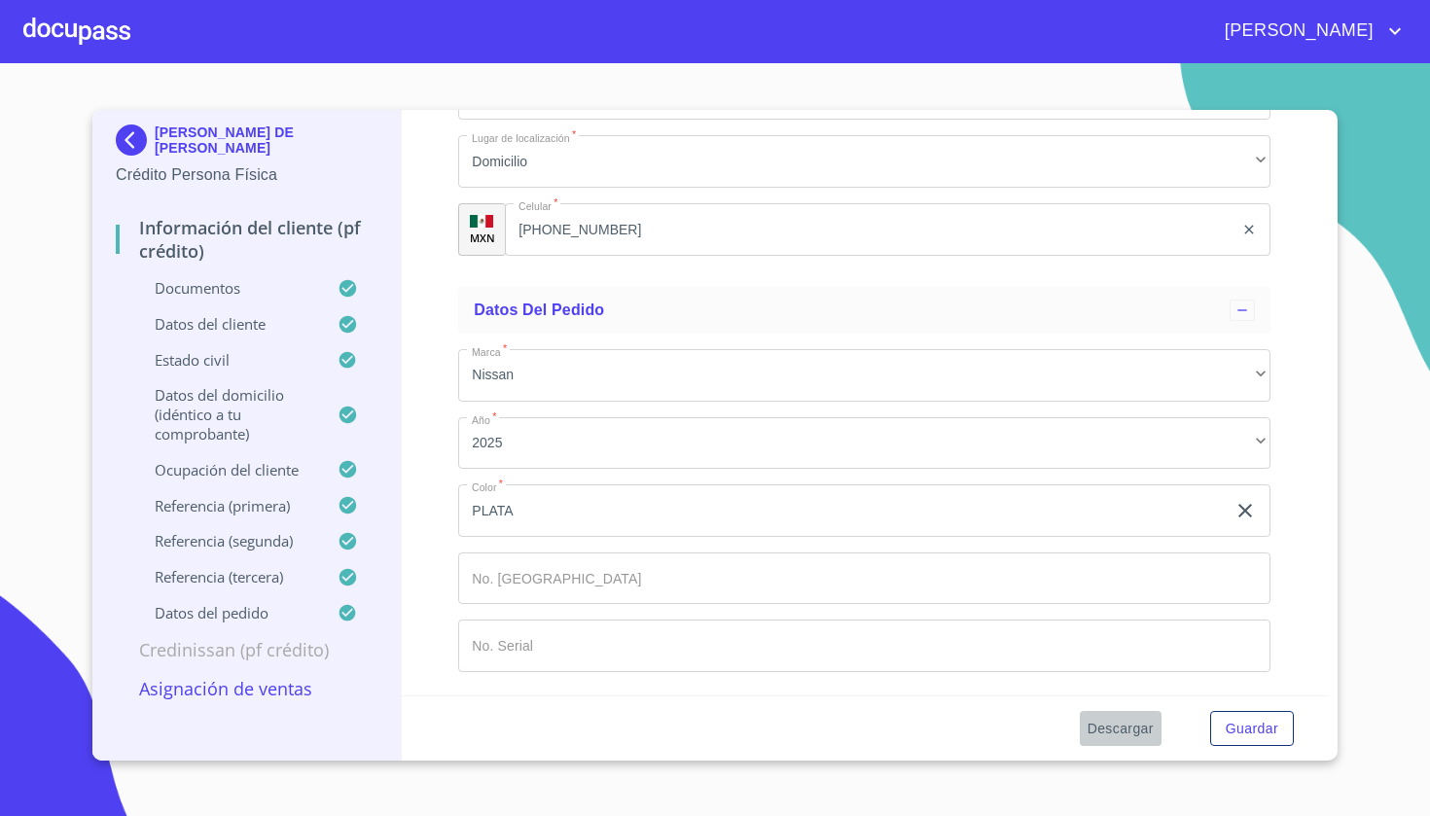
click at [674, 718] on span "Descargar" at bounding box center [1121, 729] width 66 height 24
